Goal: Find specific page/section: Find specific page/section

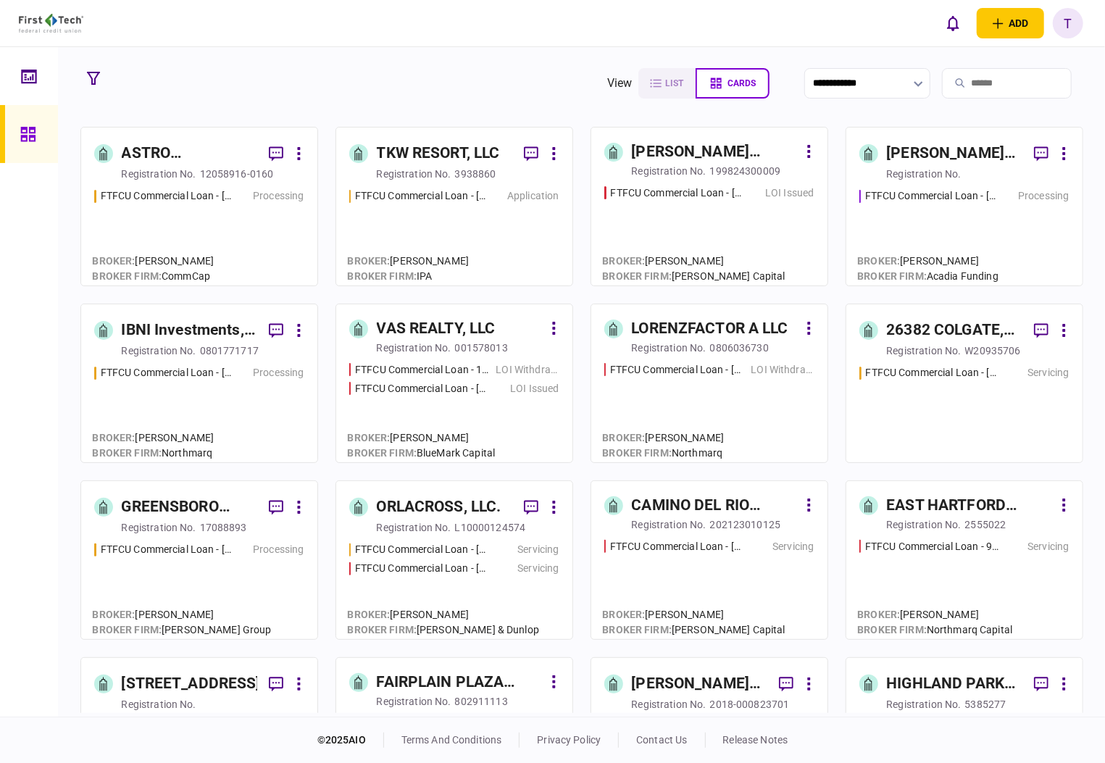
click at [154, 328] on div "IBNI Investments, LLC" at bounding box center [189, 330] width 135 height 23
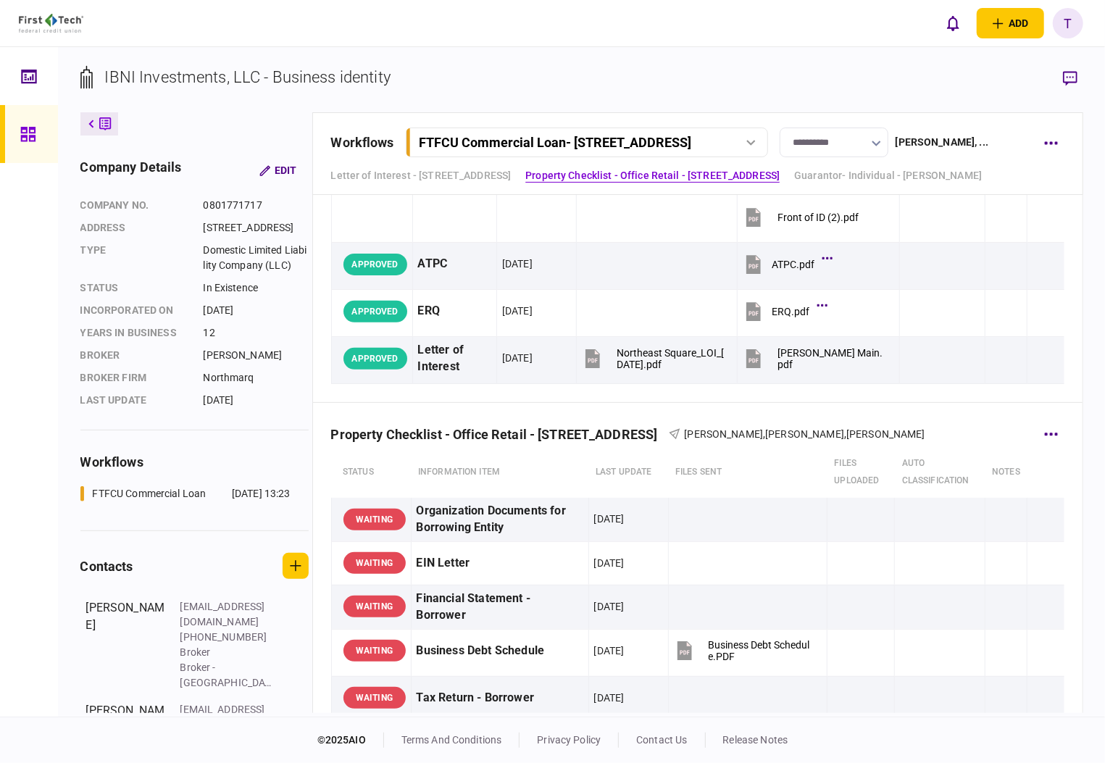
scroll to position [290, 0]
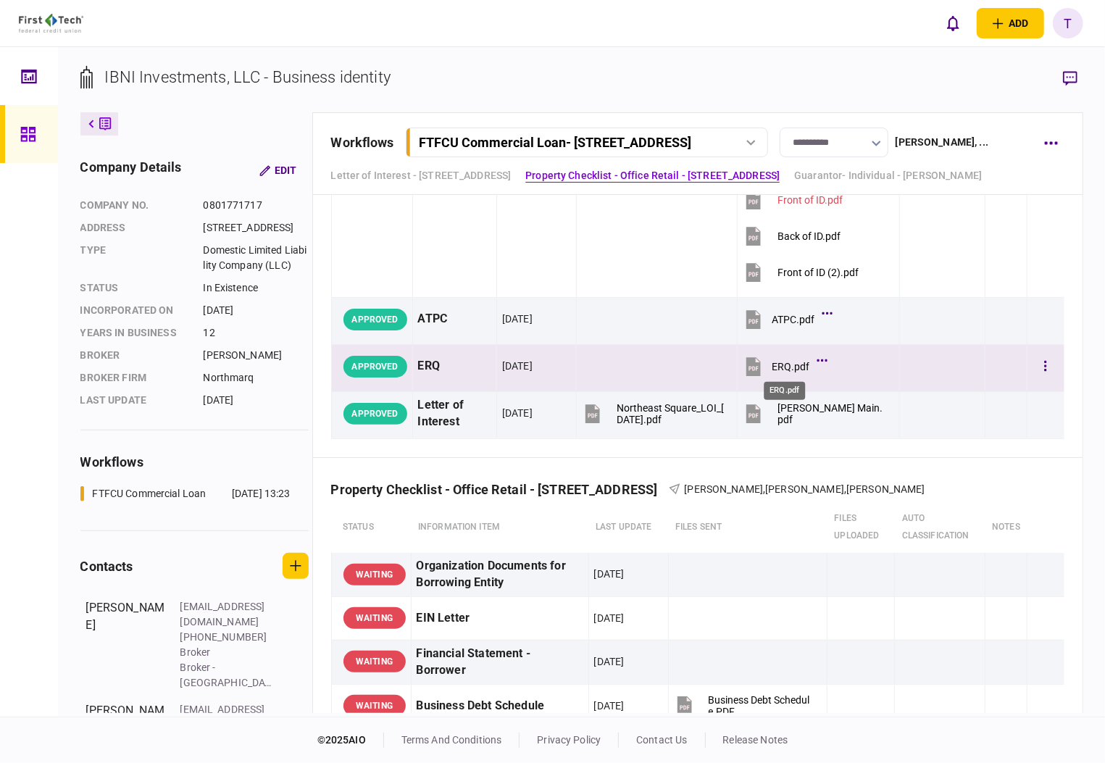
click at [781, 365] on div "ERQ.pdf" at bounding box center [791, 367] width 38 height 12
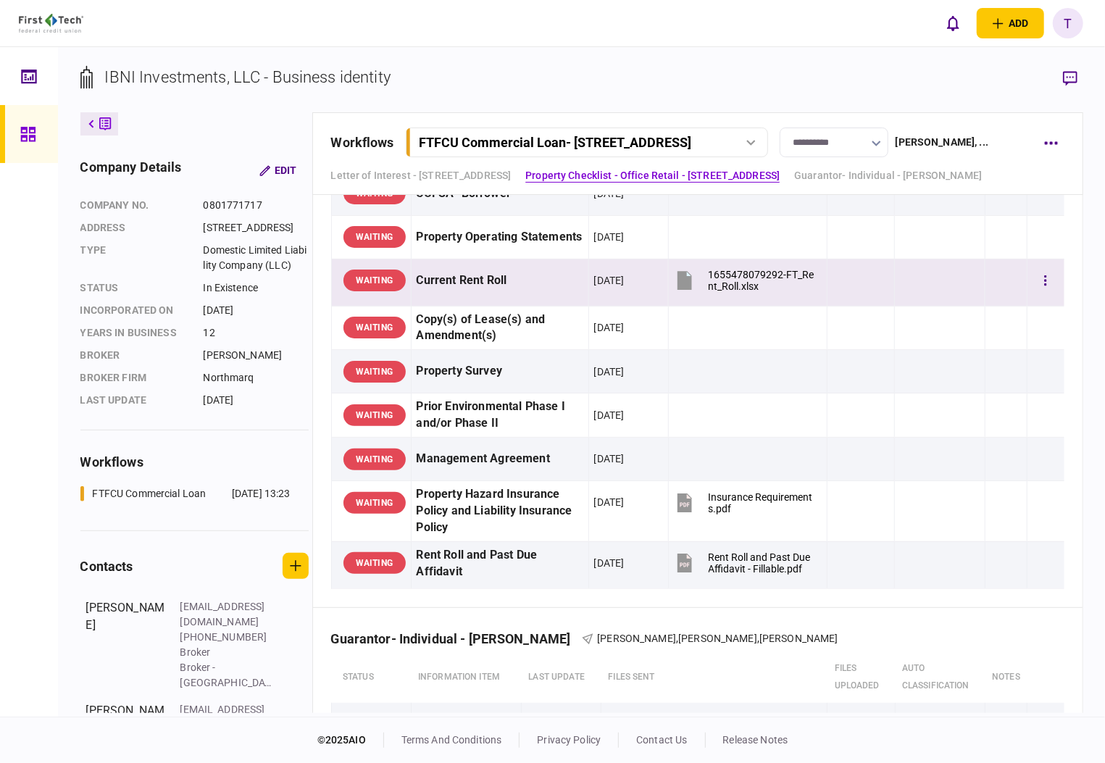
scroll to position [966, 0]
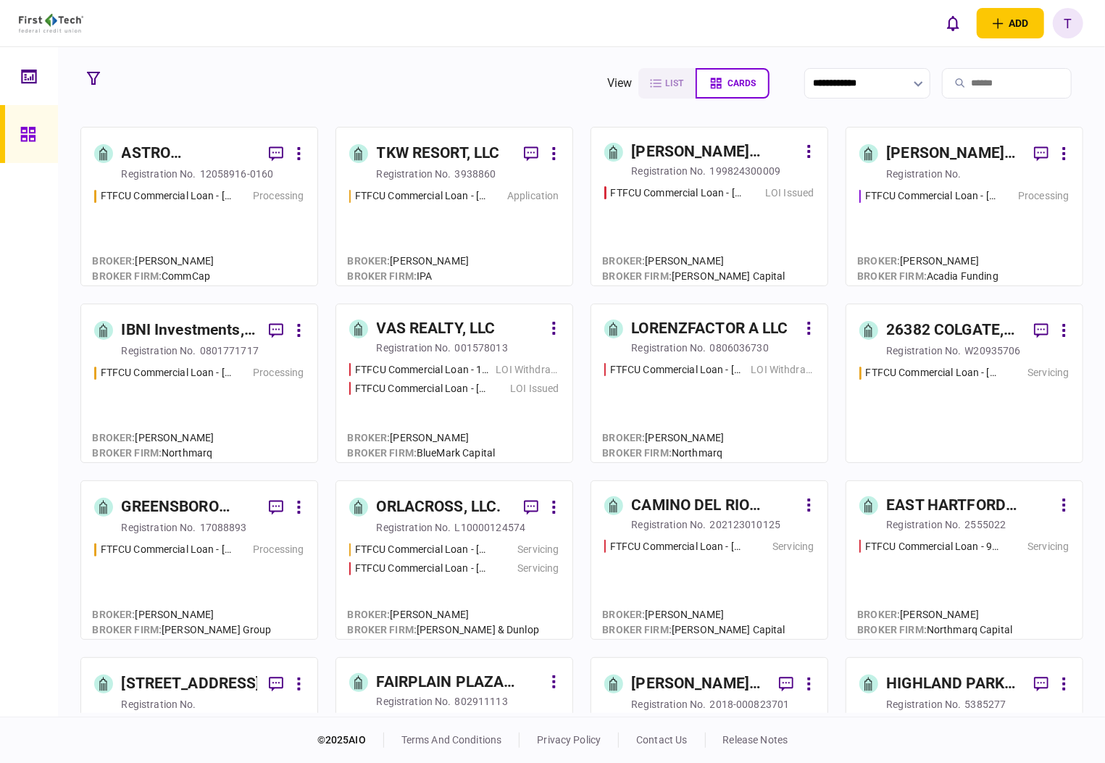
click at [154, 154] on div "ASTRO PROPERTIES LLC" at bounding box center [189, 153] width 135 height 23
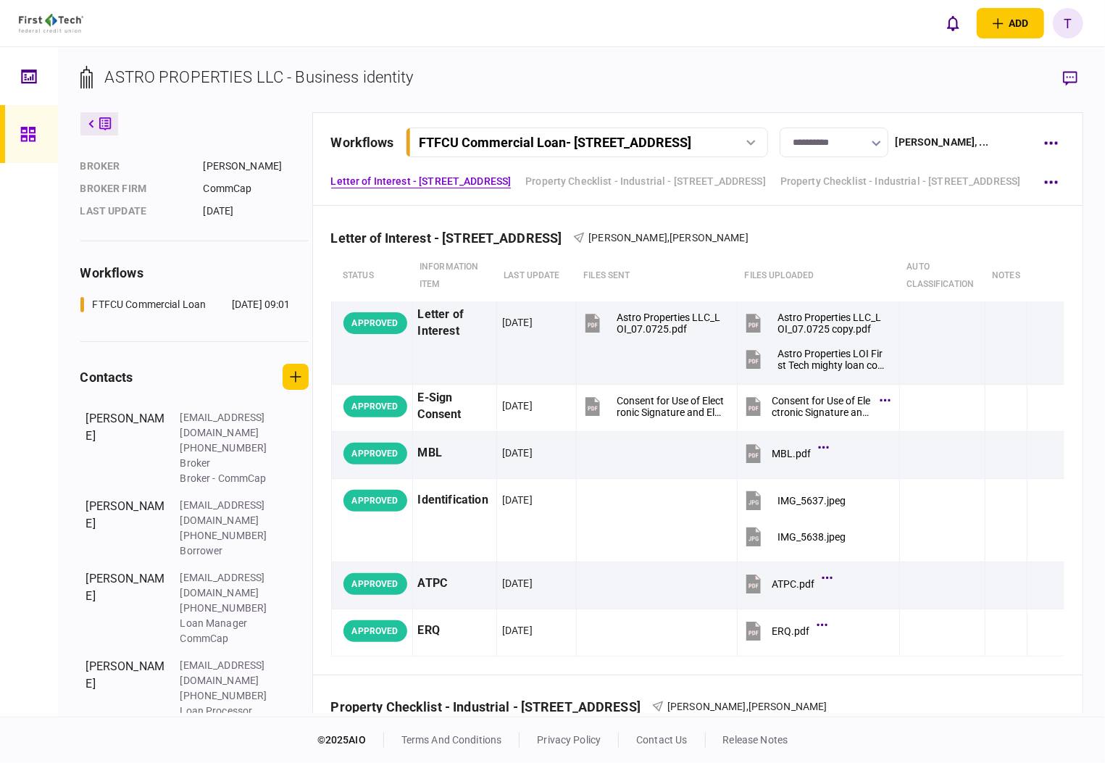
scroll to position [190, 0]
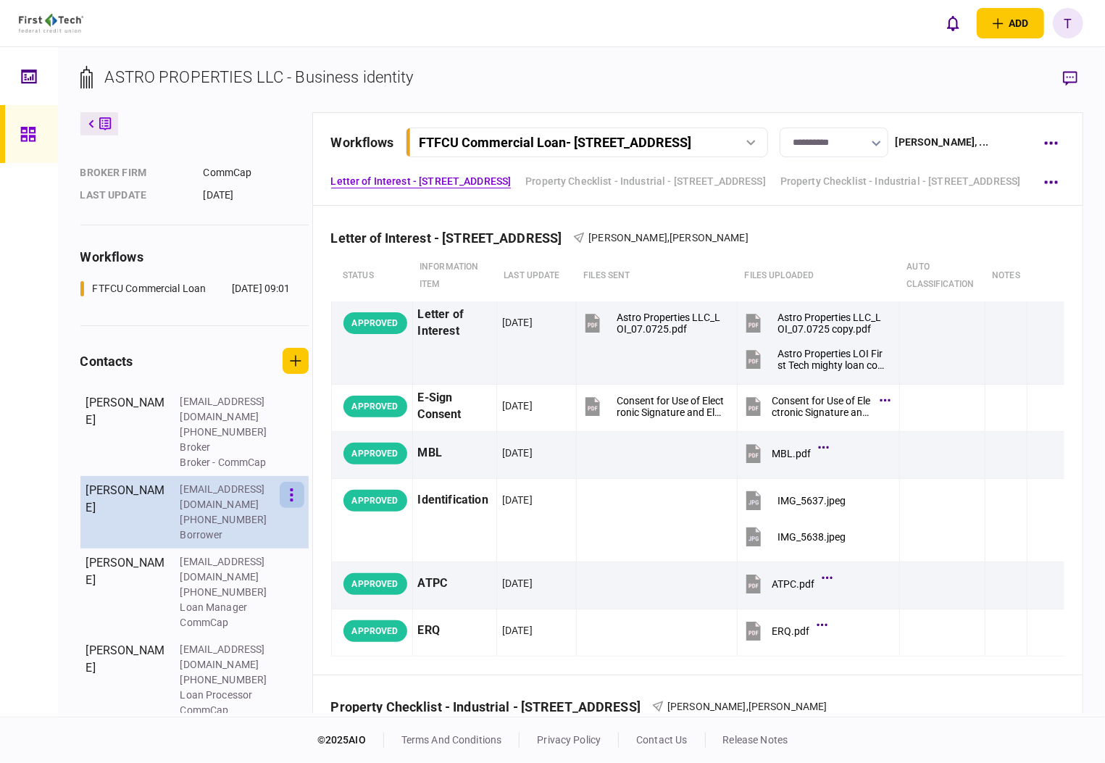
click at [294, 508] on button "button" at bounding box center [292, 495] width 25 height 26
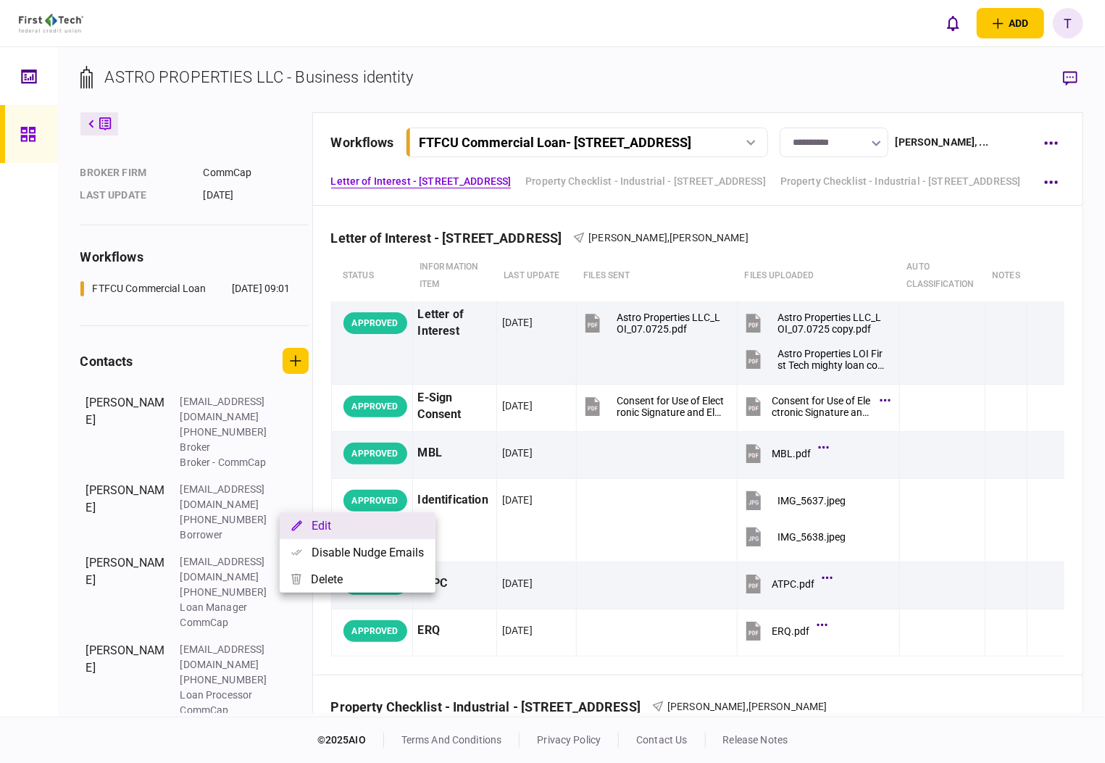
click at [323, 525] on button "Edit" at bounding box center [358, 525] width 156 height 27
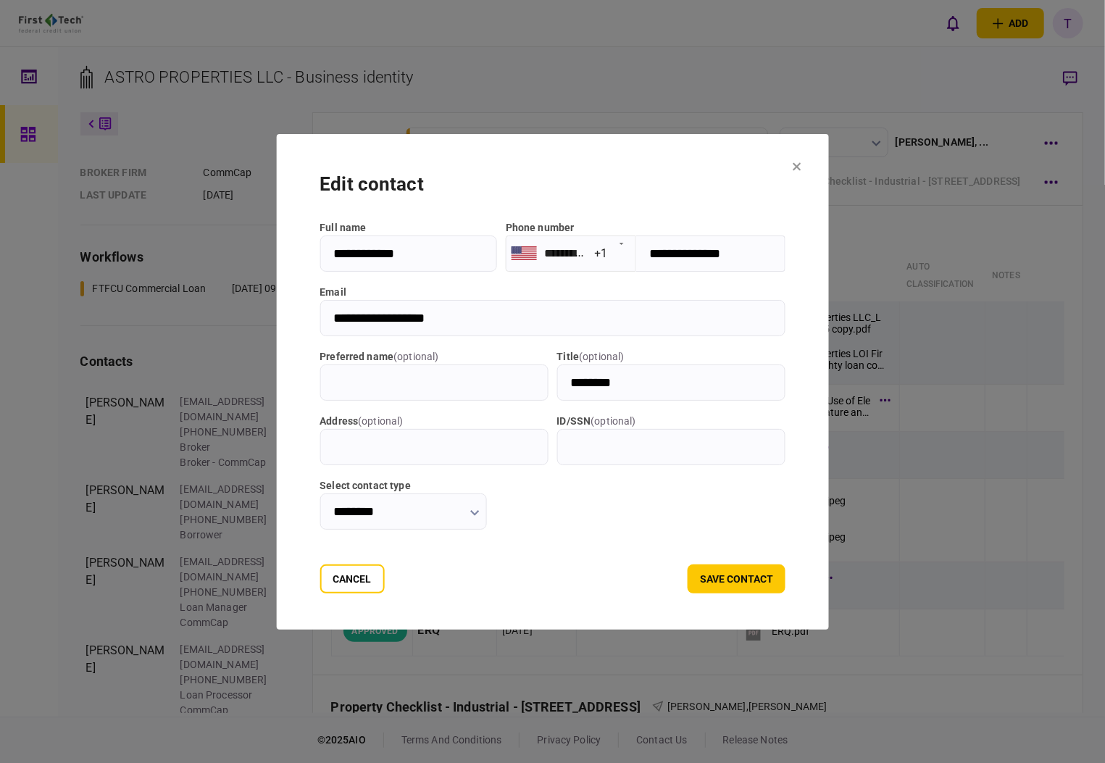
drag, startPoint x: 449, startPoint y: 320, endPoint x: 309, endPoint y: 314, distance: 139.9
click at [320, 314] on input "**********" at bounding box center [553, 318] width 466 height 36
click at [801, 163] on icon at bounding box center [797, 166] width 9 height 9
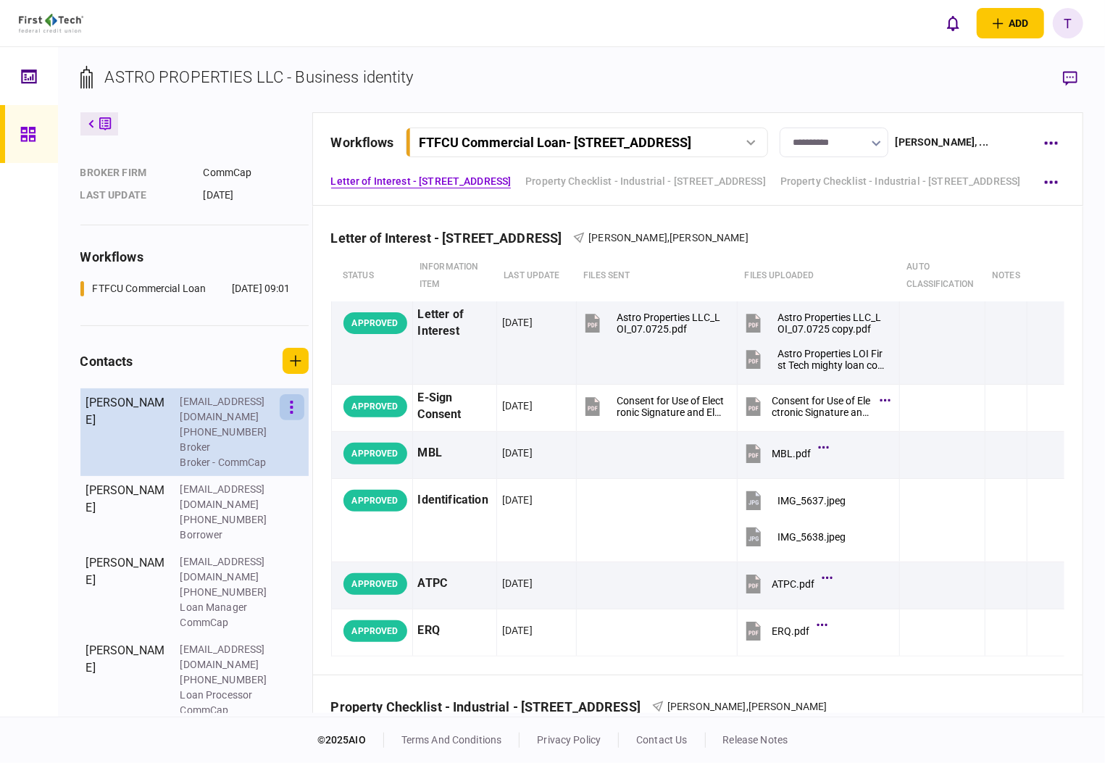
click at [290, 414] on icon "button" at bounding box center [292, 408] width 4 height 14
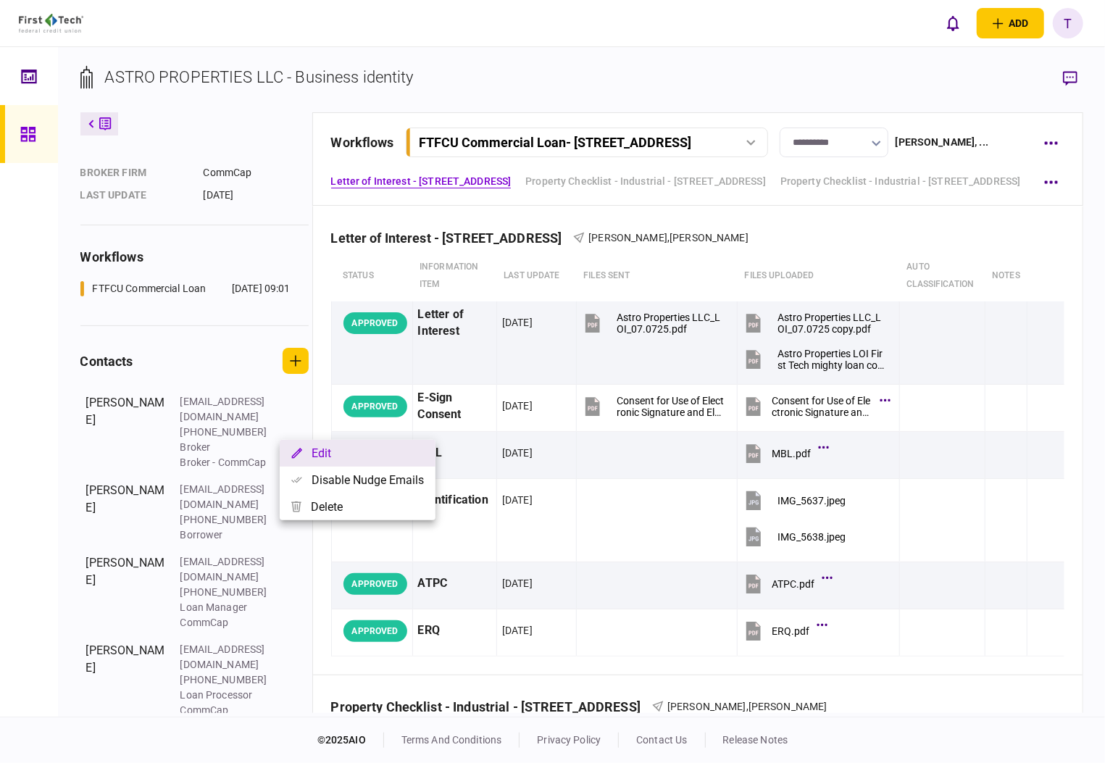
click at [318, 449] on button "Edit" at bounding box center [358, 453] width 156 height 27
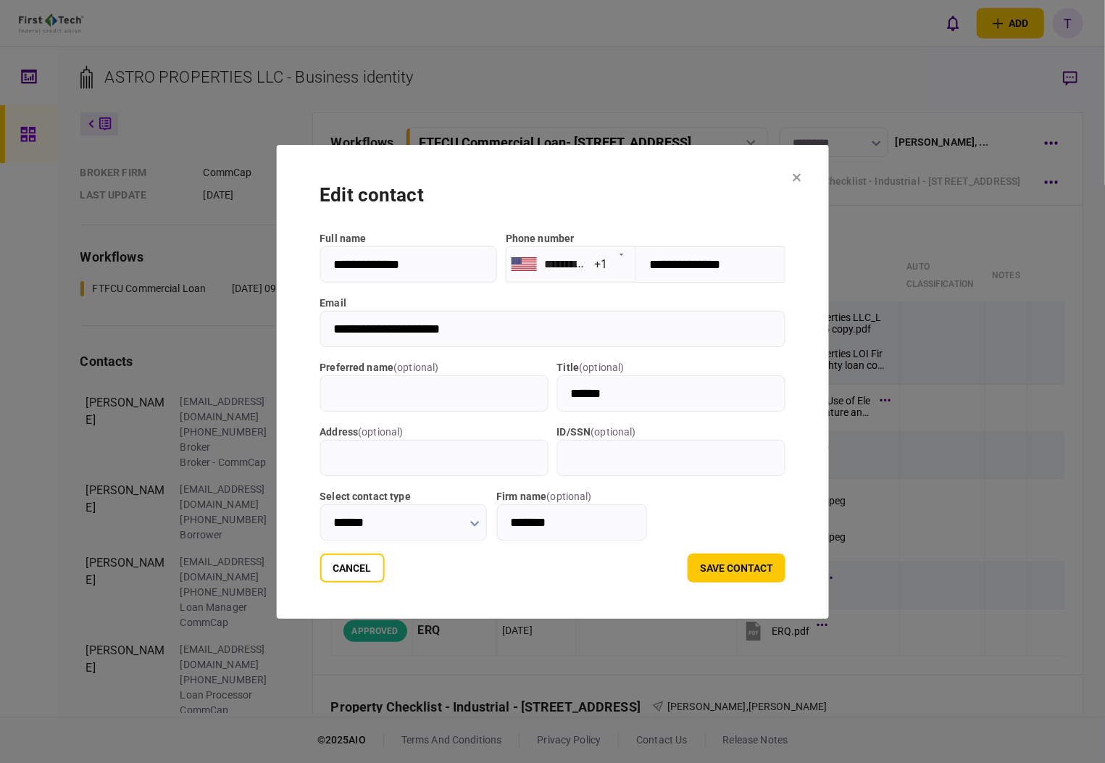
drag, startPoint x: 319, startPoint y: 328, endPoint x: 472, endPoint y: 329, distance: 152.9
click at [472, 329] on input "**********" at bounding box center [553, 329] width 466 height 36
click at [329, 564] on button "Cancel" at bounding box center [352, 568] width 64 height 29
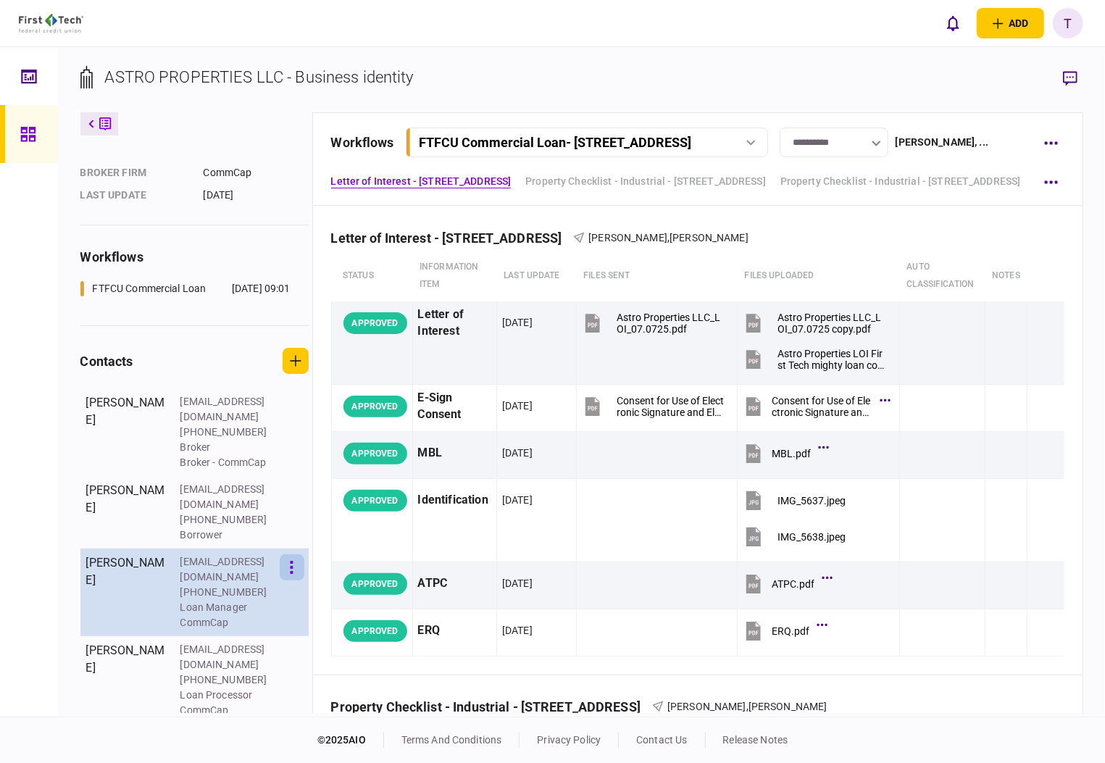
click at [289, 577] on button "button" at bounding box center [292, 567] width 25 height 26
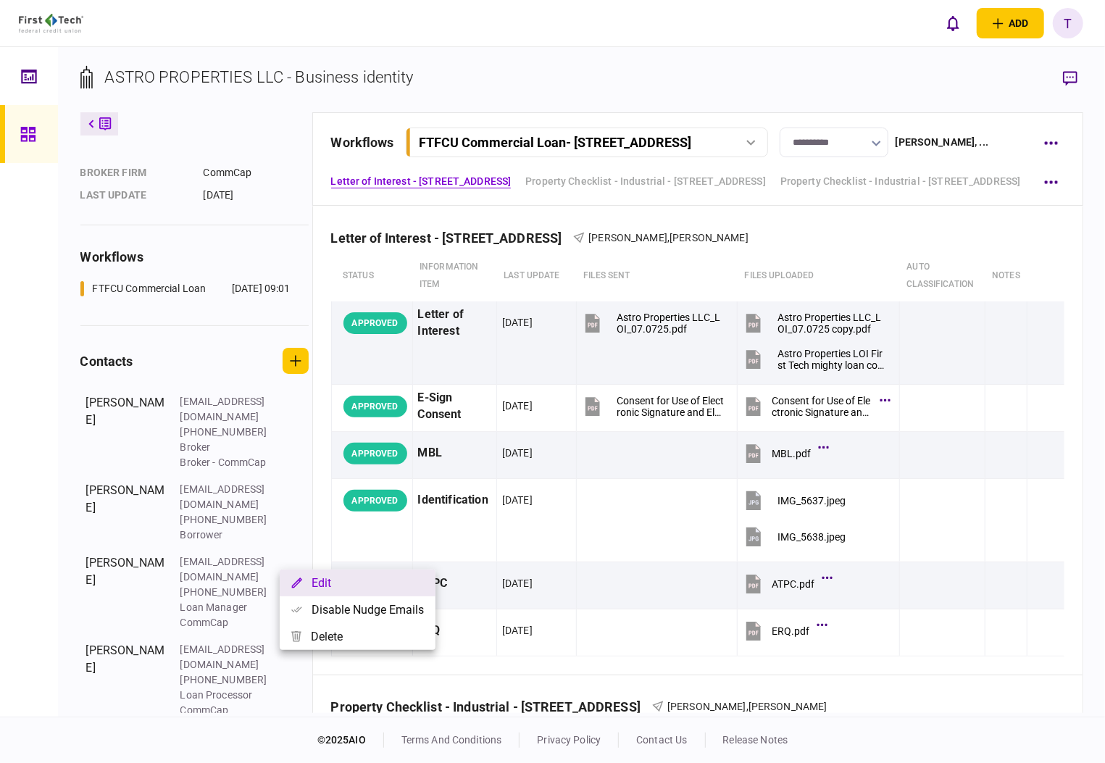
click at [330, 585] on button "Edit" at bounding box center [358, 583] width 156 height 27
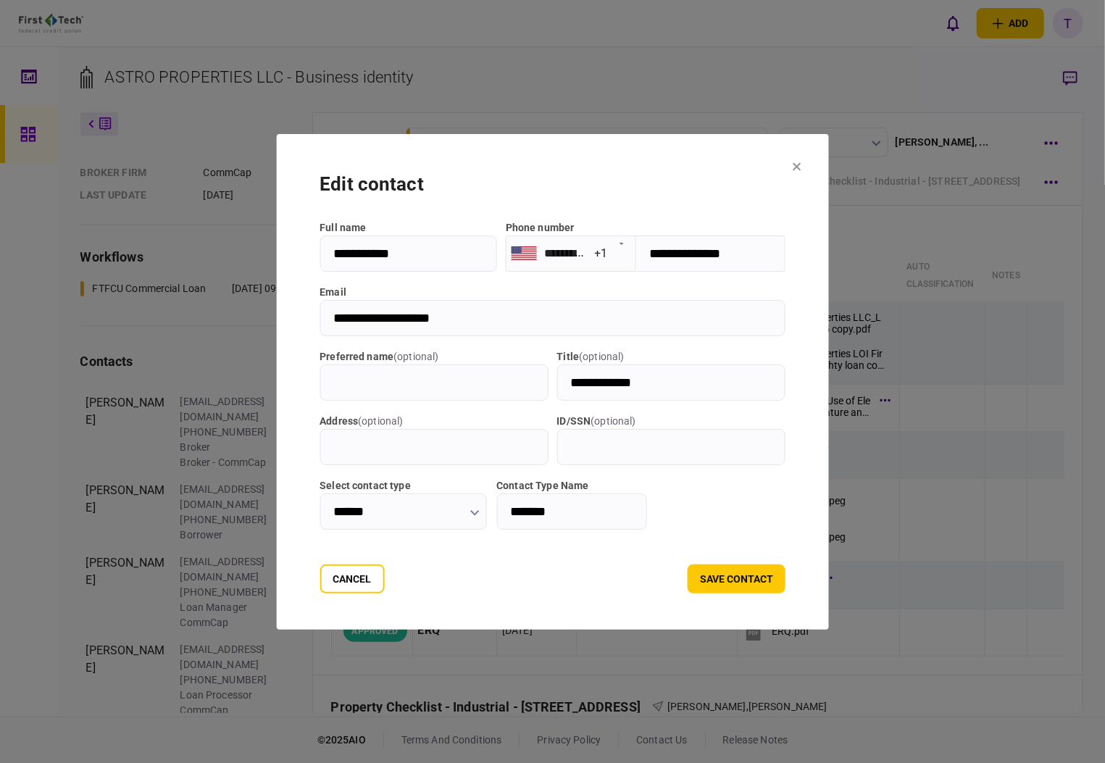
drag, startPoint x: 319, startPoint y: 317, endPoint x: 466, endPoint y: 317, distance: 147.1
click at [466, 317] on input "**********" at bounding box center [553, 318] width 466 height 36
click at [343, 579] on button "Cancel" at bounding box center [352, 578] width 64 height 29
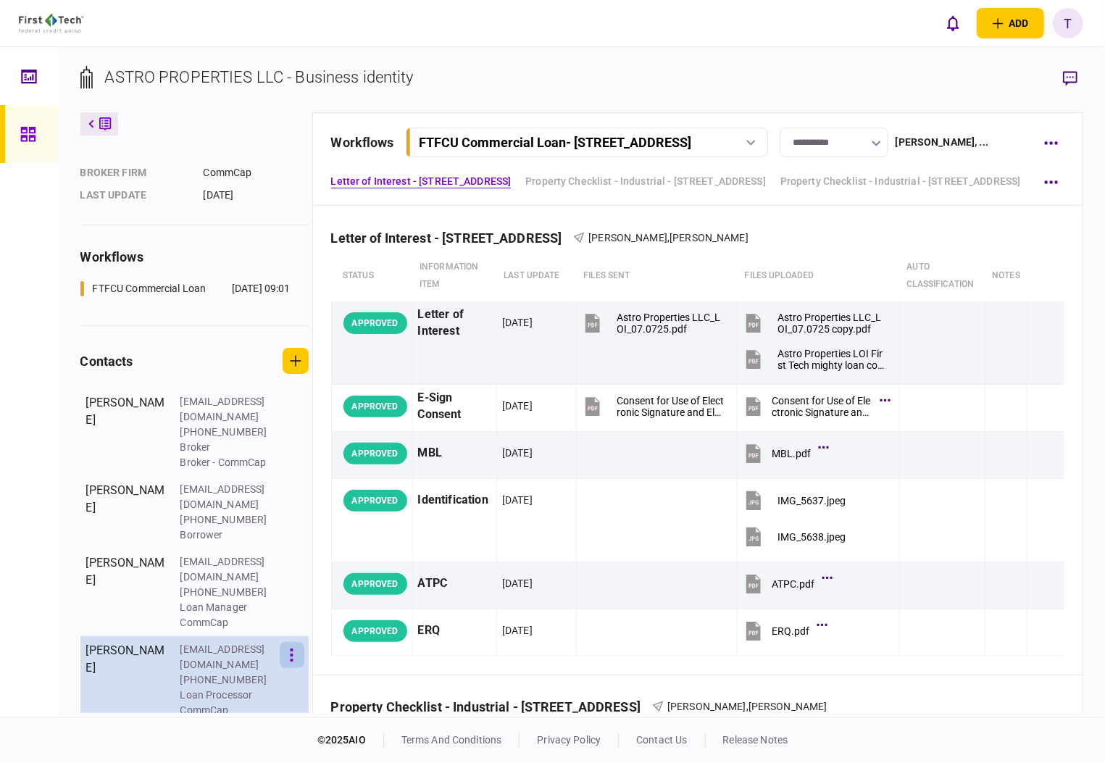
click at [289, 652] on button "button" at bounding box center [292, 655] width 25 height 26
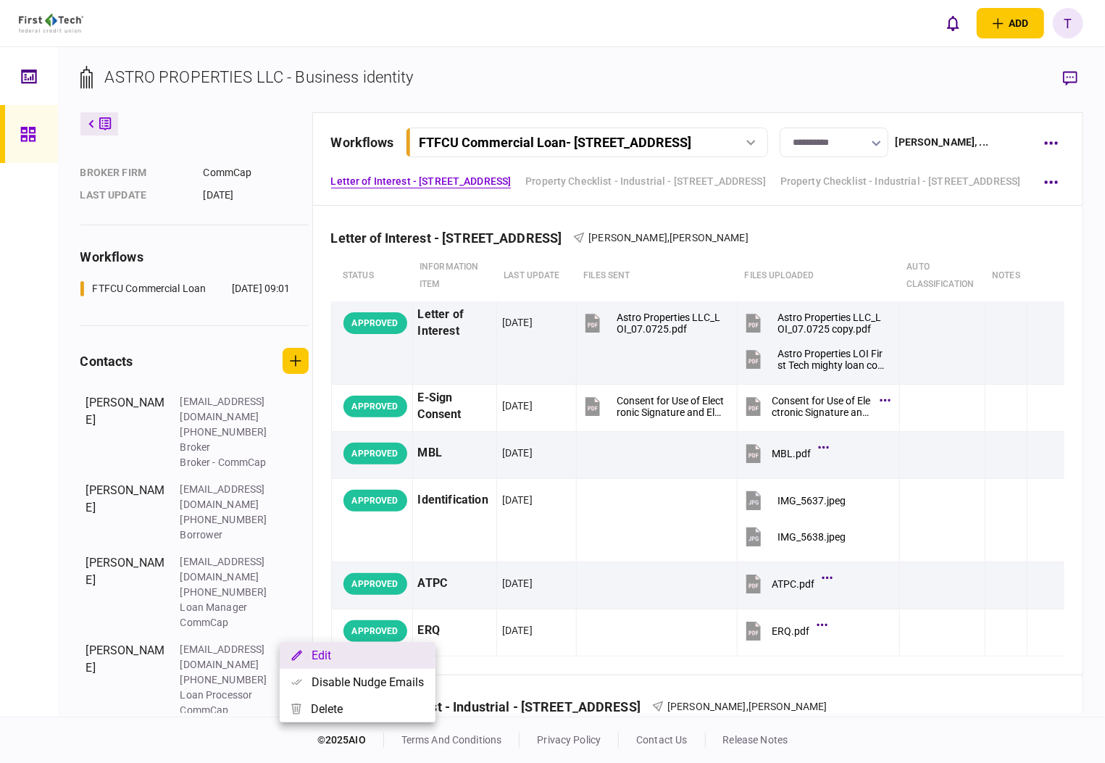
click at [313, 652] on button "Edit" at bounding box center [358, 655] width 156 height 27
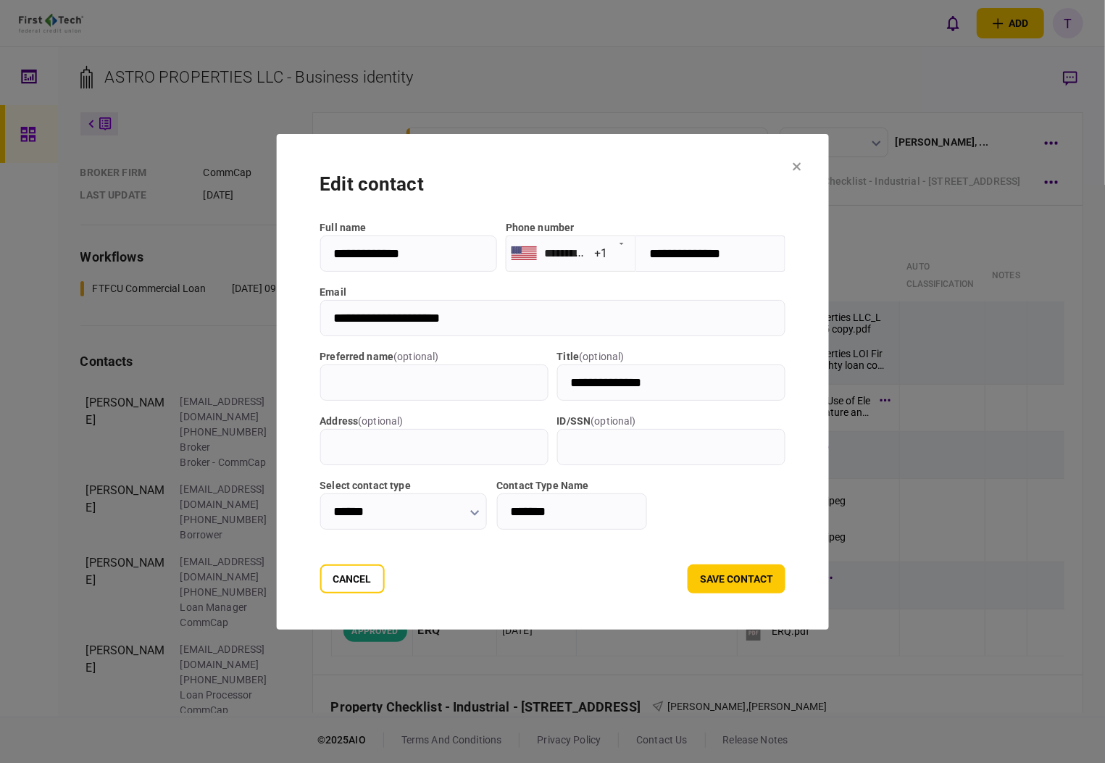
drag, startPoint x: 470, startPoint y: 322, endPoint x: 309, endPoint y: 321, distance: 160.1
click at [320, 321] on input "**********" at bounding box center [553, 318] width 466 height 36
click at [336, 583] on button "Cancel" at bounding box center [352, 578] width 64 height 29
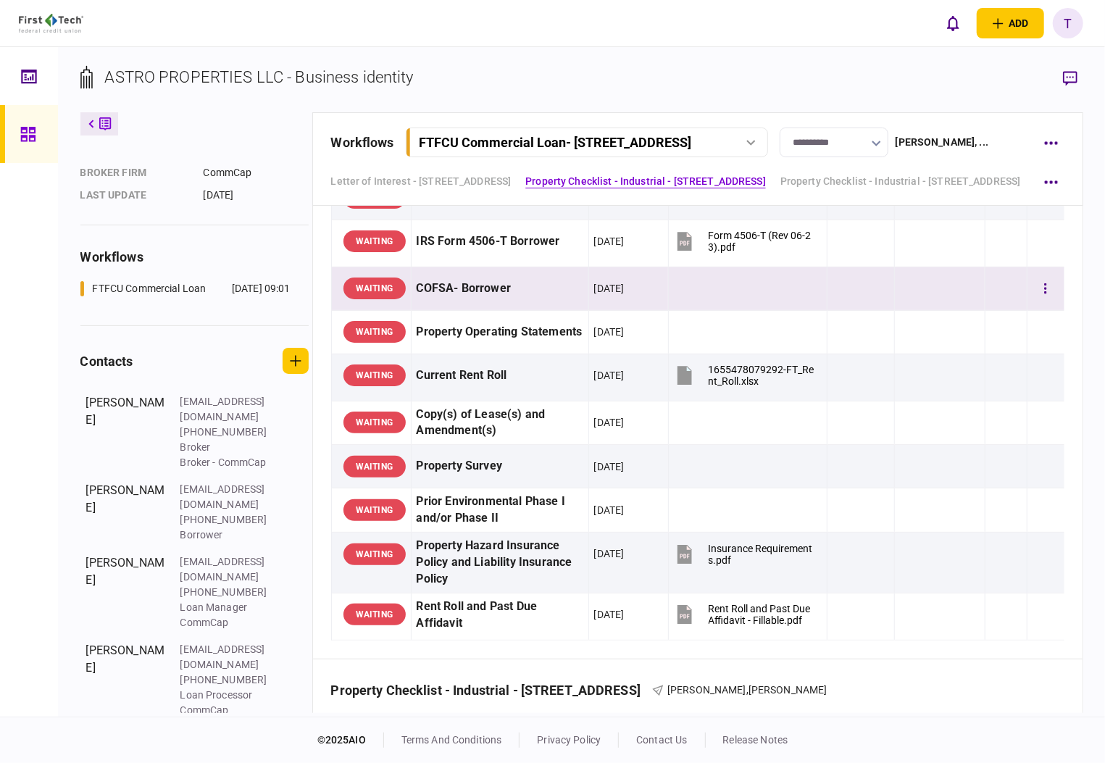
scroll to position [290, 0]
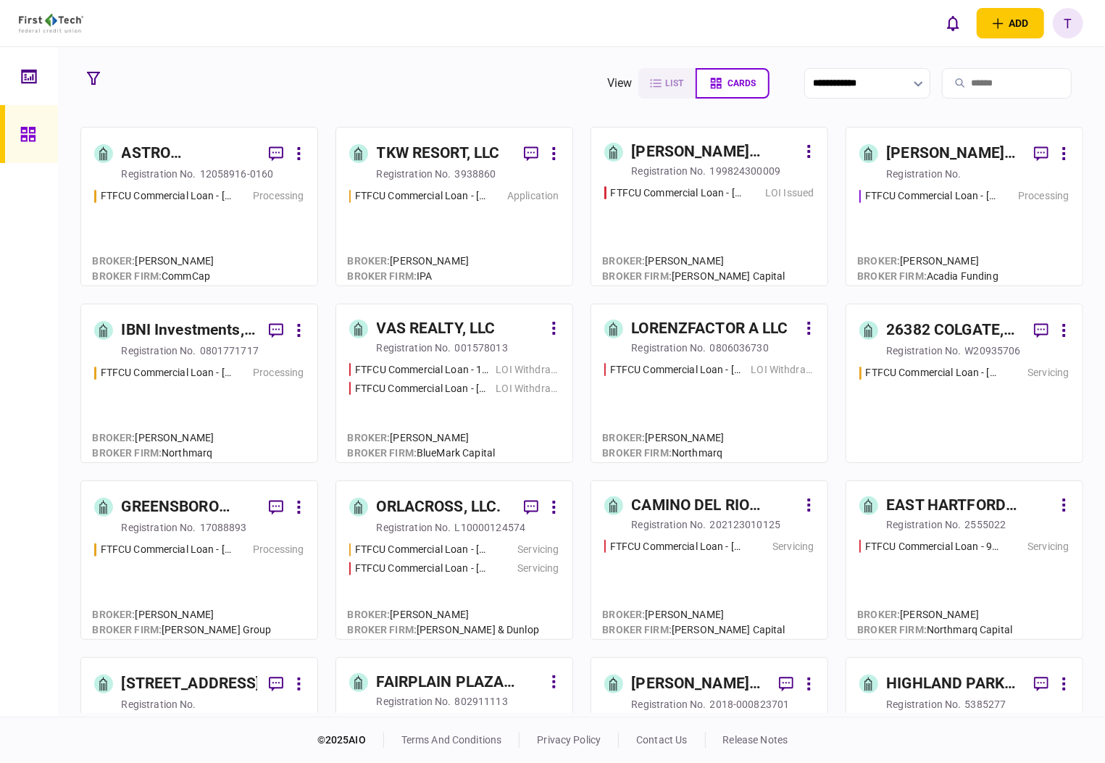
click at [896, 156] on div "Sullivan Regency Partners LLC" at bounding box center [954, 153] width 135 height 23
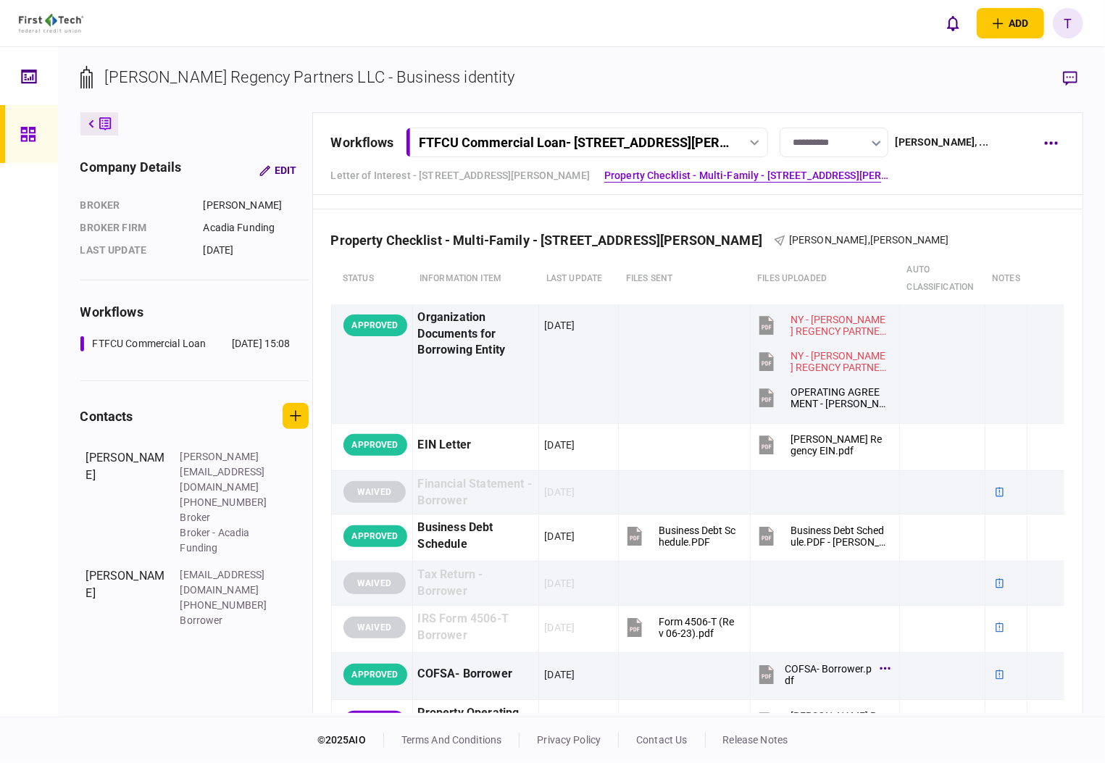
scroll to position [233, 0]
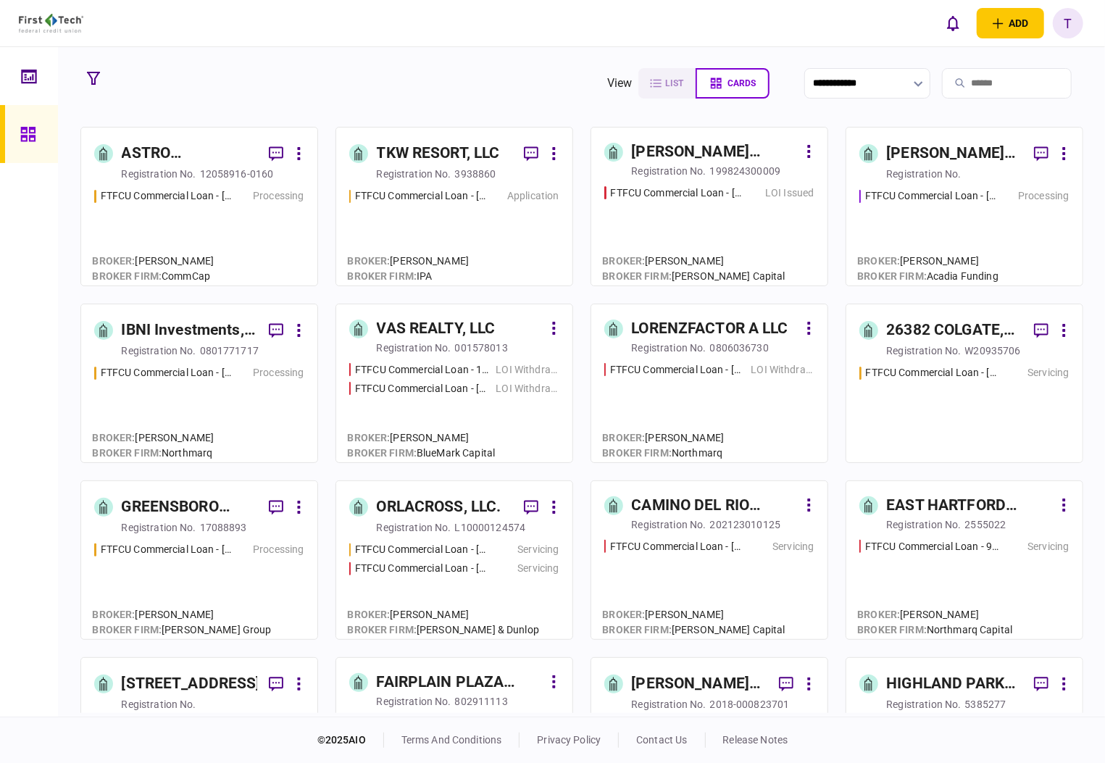
click at [180, 328] on div "IBNI Investments, LLC" at bounding box center [189, 330] width 135 height 23
